Goal: Task Accomplishment & Management: Manage account settings

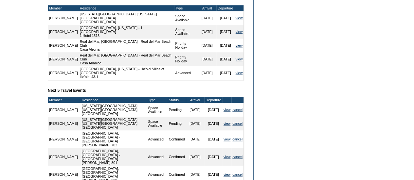
scroll to position [262, 0]
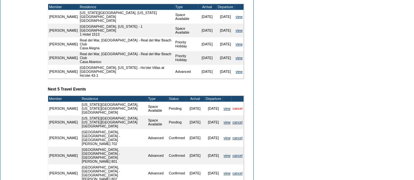
click at [236, 107] on link "cancel" at bounding box center [237, 109] width 10 height 4
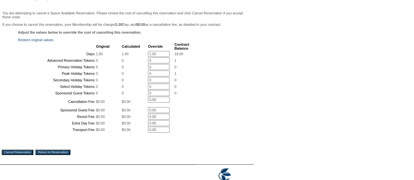
scroll to position [33, 0]
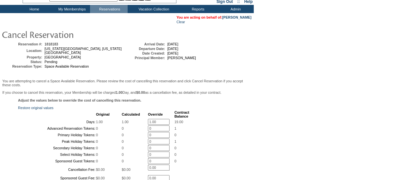
drag, startPoint x: 157, startPoint y: 123, endPoint x: 135, endPoint y: 127, distance: 22.3
click at [135, 125] on tr "Days: 1.00 1.00 1.00 * 19.00" at bounding box center [104, 122] width 170 height 6
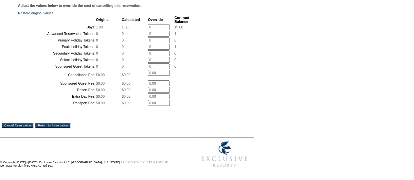
scroll to position [164, 0]
type input "0"
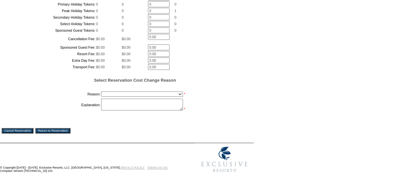
click at [20, 141] on td "You are attempting to cancel a Space Available Reservation. Please review the c…" at bounding box center [127, 45] width 250 height 194
click at [118, 97] on select "Creating Continuous Stay Days Booked After Cancellation Experiential / Hotel / …" at bounding box center [142, 94] width 82 height 5
select select "1026"
click at [101, 97] on select "Creating Continuous Stay Days Booked After Cancellation Experiential / Hotel / …" at bounding box center [142, 94] width 82 height 5
drag, startPoint x: 118, startPoint y: 152, endPoint x: 115, endPoint y: 147, distance: 5.9
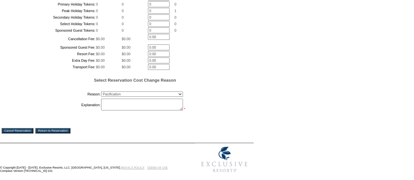
click at [120, 111] on tbody "Reason: Creating Continuous Stay Days Booked After Cancellation Experiential / …" at bounding box center [104, 100] width 170 height 21
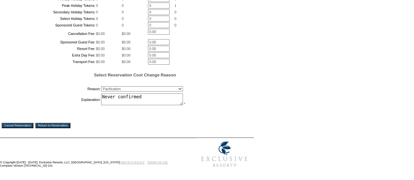
scroll to position [221, 0]
type textarea "Never confirmed - ES"
click at [28, 126] on input "Cancel Reservation" at bounding box center [18, 125] width 32 height 5
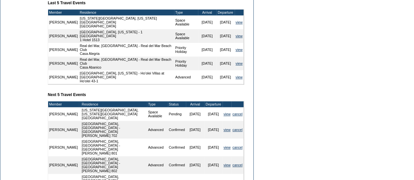
scroll to position [294, 0]
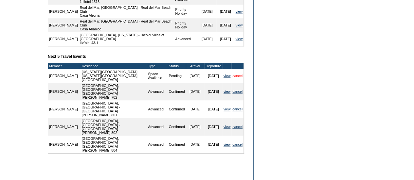
click at [236, 74] on link "cancel" at bounding box center [237, 76] width 10 height 4
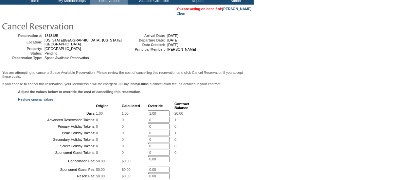
scroll to position [65, 0]
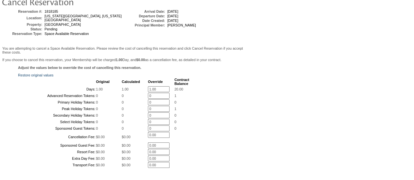
drag, startPoint x: 159, startPoint y: 93, endPoint x: 139, endPoint y: 94, distance: 19.7
click at [141, 92] on tr "Days: 1.00 1.00 1.00 * 20.00" at bounding box center [104, 89] width 170 height 6
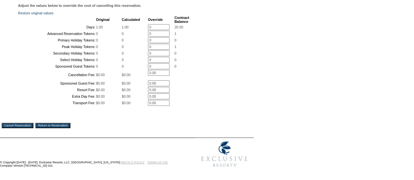
scroll to position [180, 0]
type input "0"
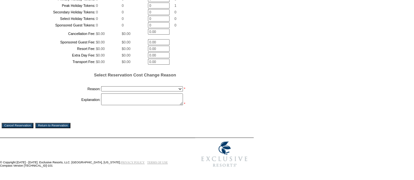
click at [9, 128] on td "You are attempting to cancel a Space Available Reservation. Please review the c…" at bounding box center [127, 39] width 250 height 194
click at [111, 92] on select "Creating Continuous Stay Days Booked After Cancellation Experiential / Hotel / …" at bounding box center [142, 88] width 82 height 5
select select "1026"
click at [101, 92] on select "Creating Continuous Stay Days Booked After Cancellation Experiential / Hotel / …" at bounding box center [142, 88] width 82 height 5
click at [110, 105] on textarea at bounding box center [142, 100] width 82 height 12
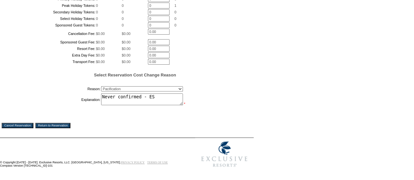
type textarea "Never confirmed - ES"
drag, startPoint x: 25, startPoint y: 167, endPoint x: 236, endPoint y: 32, distance: 250.5
click at [24, 128] on input "Cancel Reservation" at bounding box center [18, 125] width 32 height 5
